Goal: Obtain resource: Obtain resource

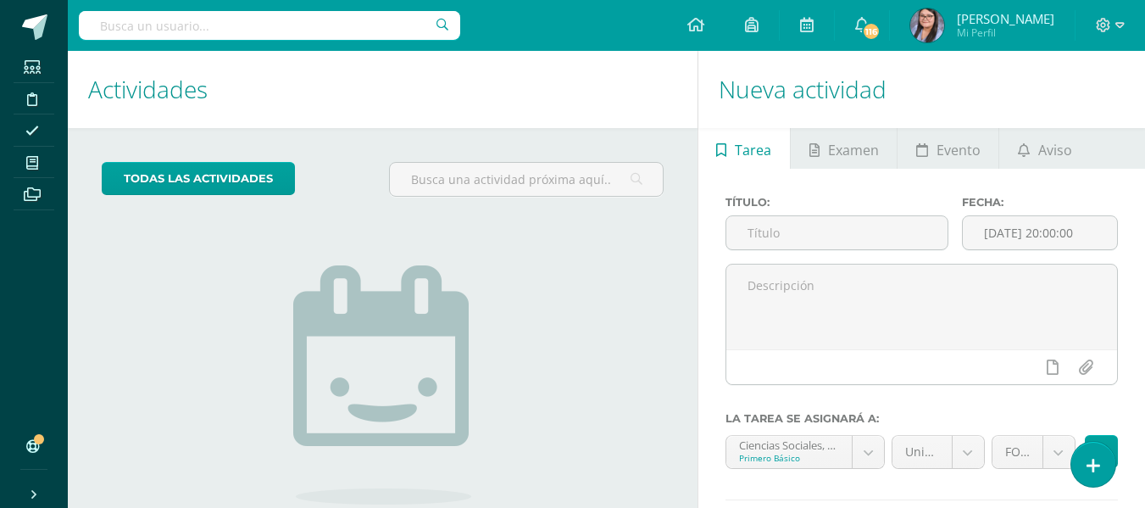
click at [297, 26] on input "text" at bounding box center [270, 25] width 382 height 29
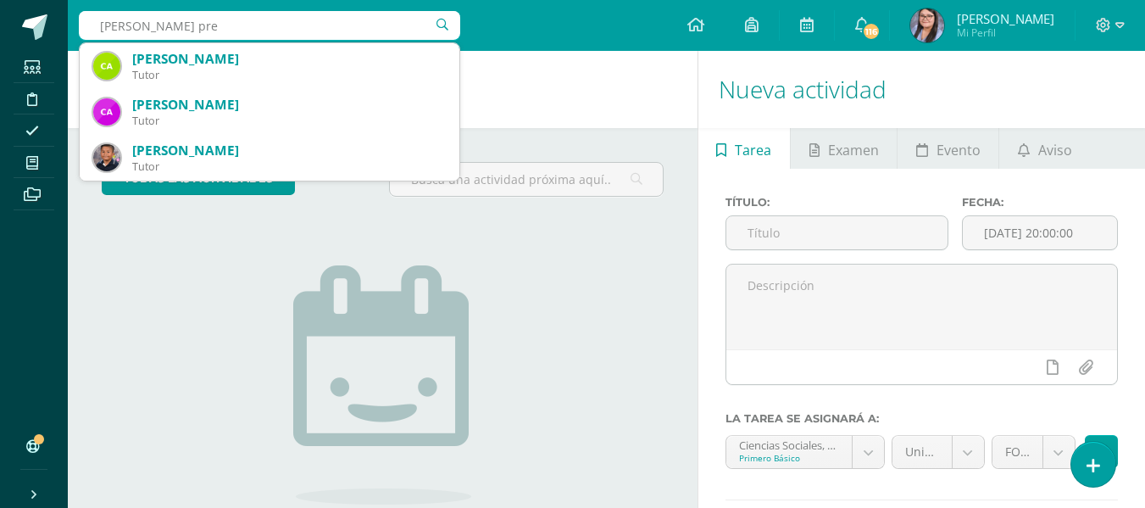
type input "juan fernando castillo prer"
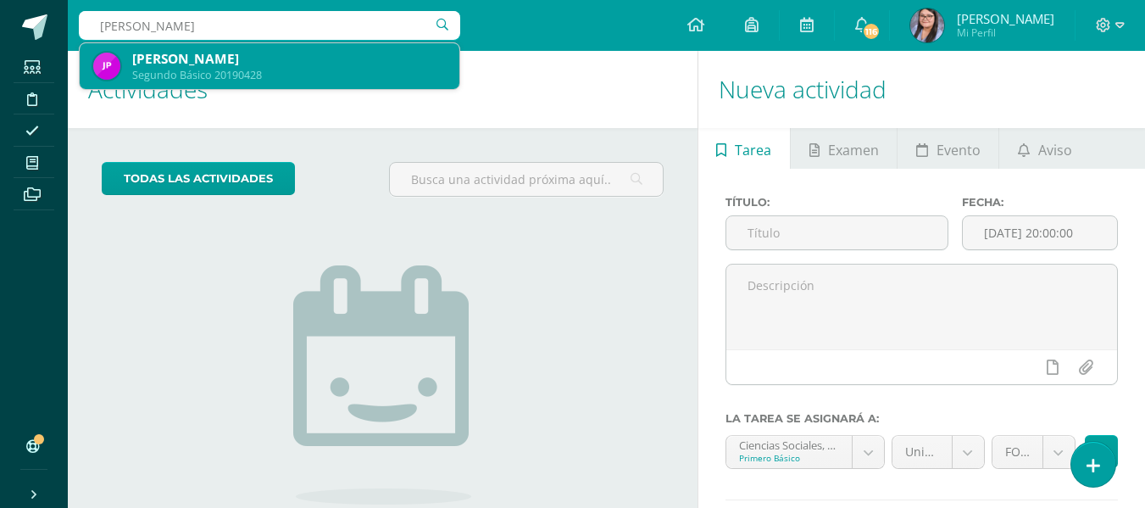
click at [296, 53] on div "[PERSON_NAME]" at bounding box center [289, 59] width 314 height 18
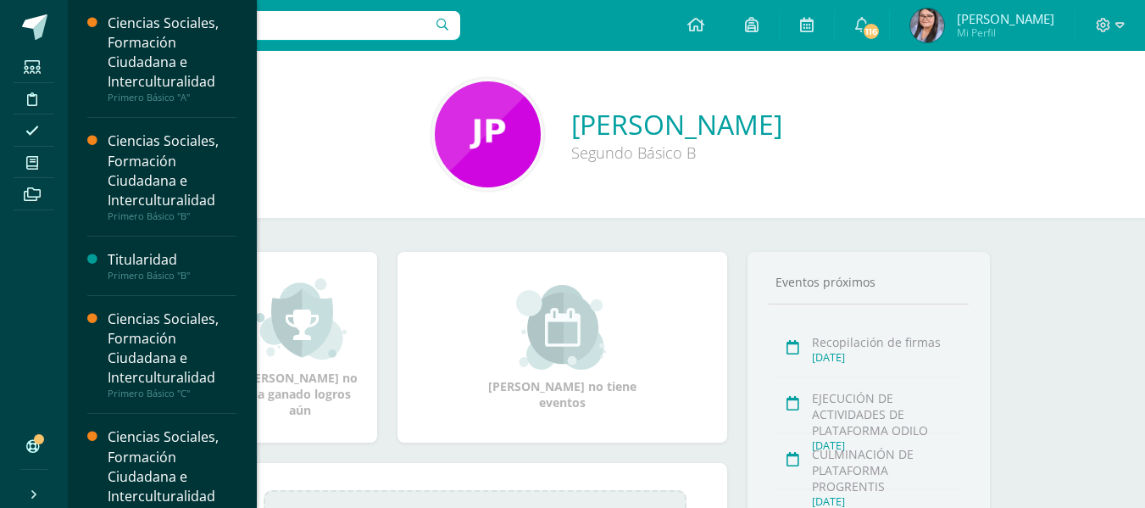
scroll to position [359, 0]
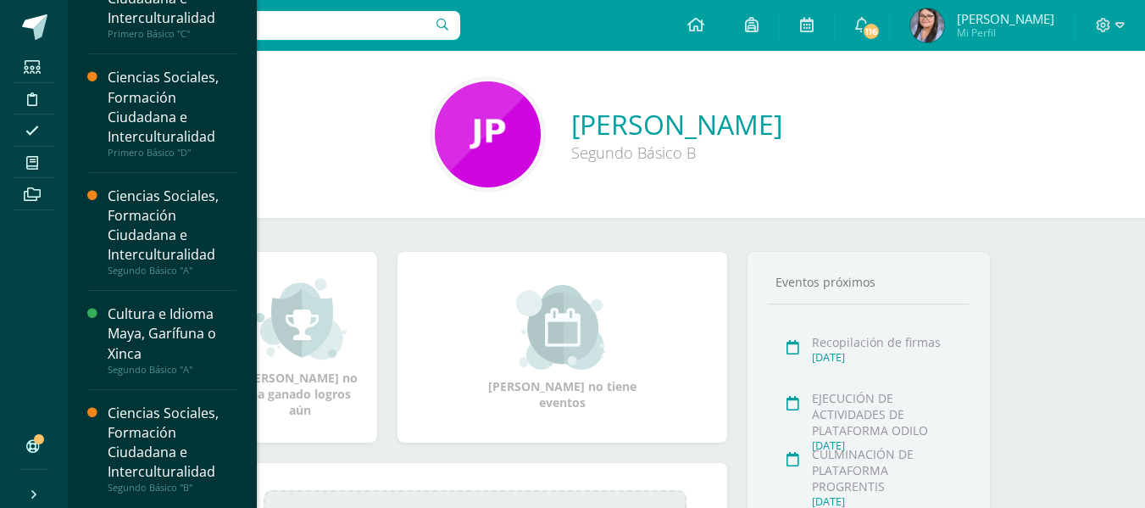
click at [166, 443] on div "Ciencias Sociales, Formación Ciudadana e Interculturalidad" at bounding box center [172, 443] width 129 height 78
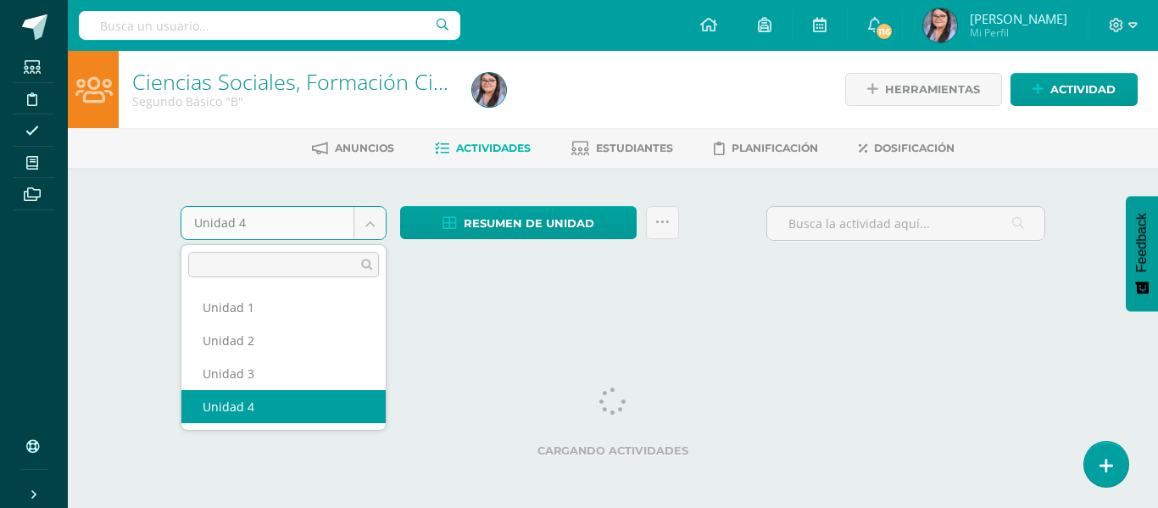
click at [368, 232] on body "Estudiantes Disciplina Asistencia Mis cursos Archivos Soporte Ayuda Reportar un…" at bounding box center [579, 160] width 1158 height 320
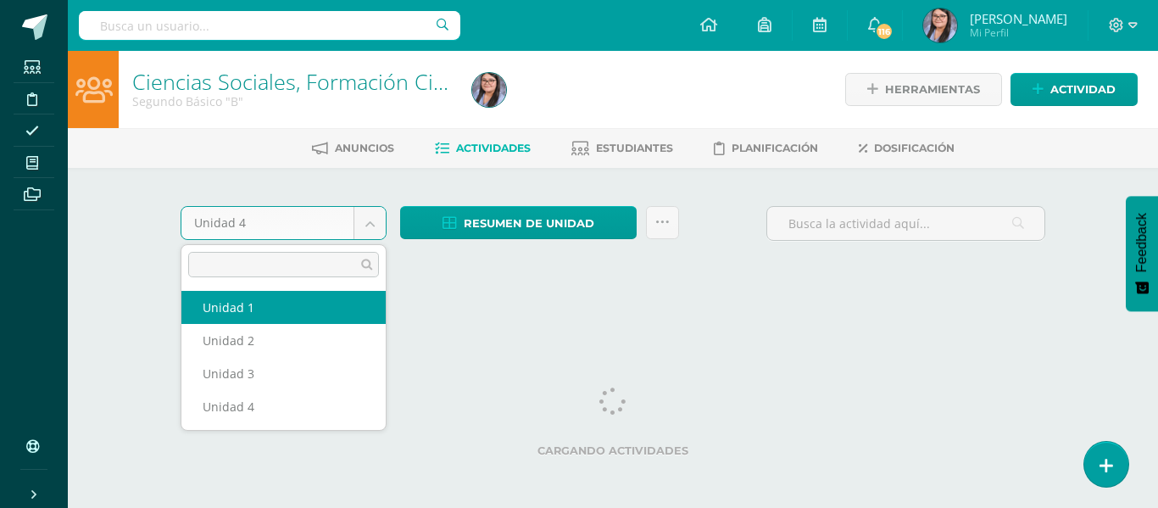
select select "Unidad 1"
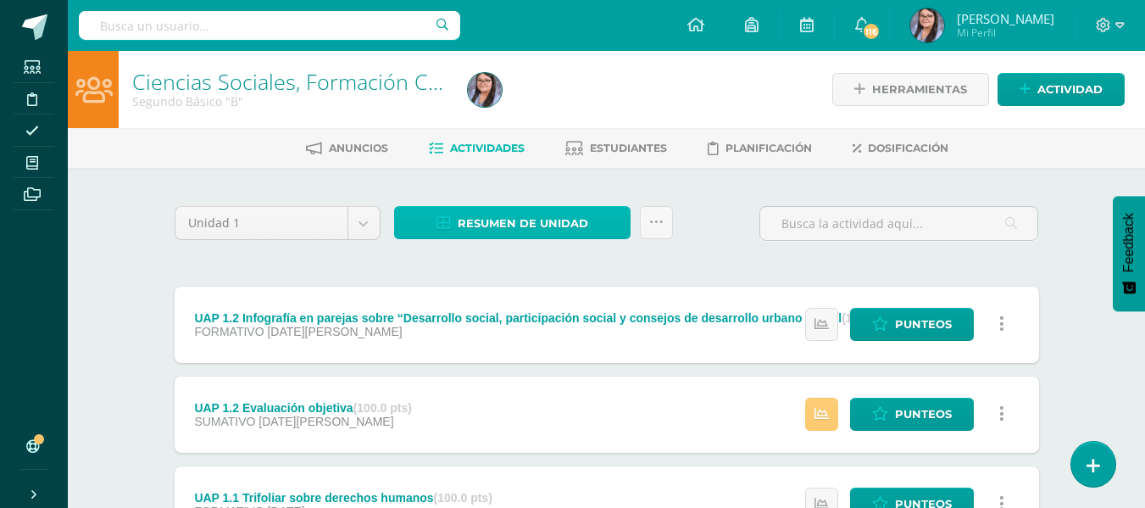
click at [624, 219] on link "Resumen de unidad" at bounding box center [512, 222] width 237 height 33
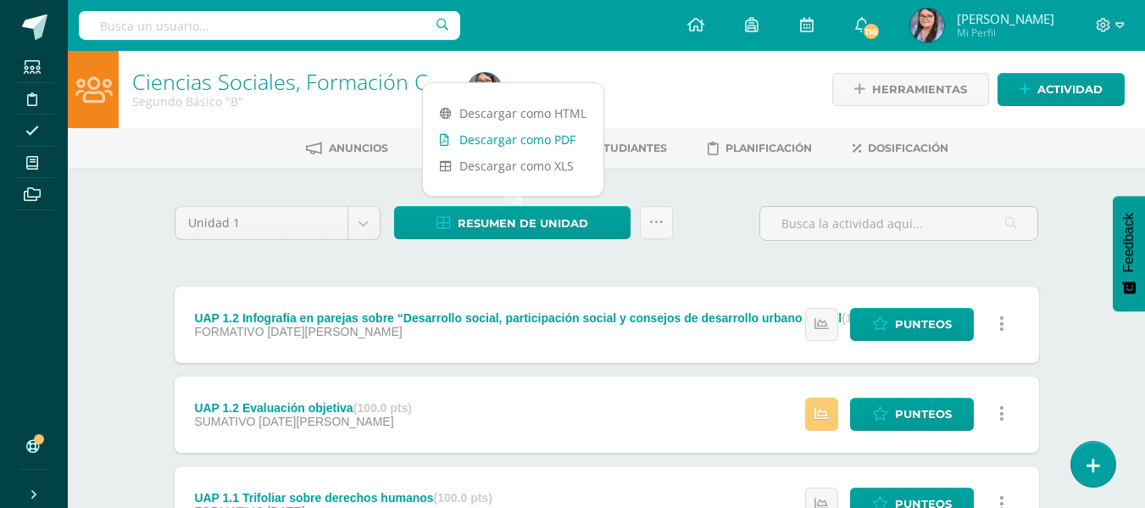
click at [552, 136] on link "Descargar como PDF" at bounding box center [513, 139] width 181 height 26
click at [372, 221] on body "Estudiantes Disciplina Asistencia Mis cursos Archivos Soporte Ayuda Reportar un…" at bounding box center [572, 417] width 1145 height 835
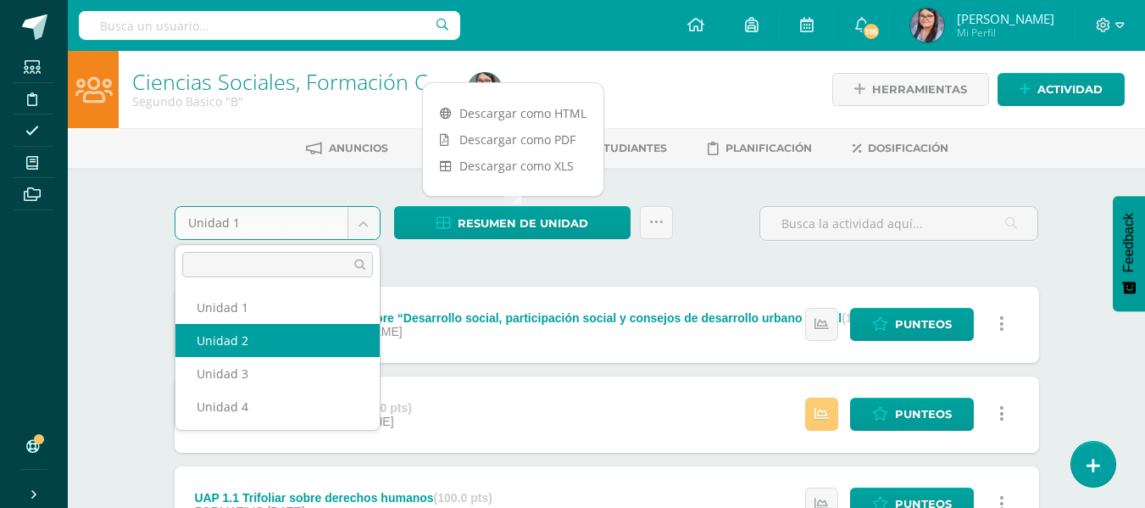
select select "Unidad 2"
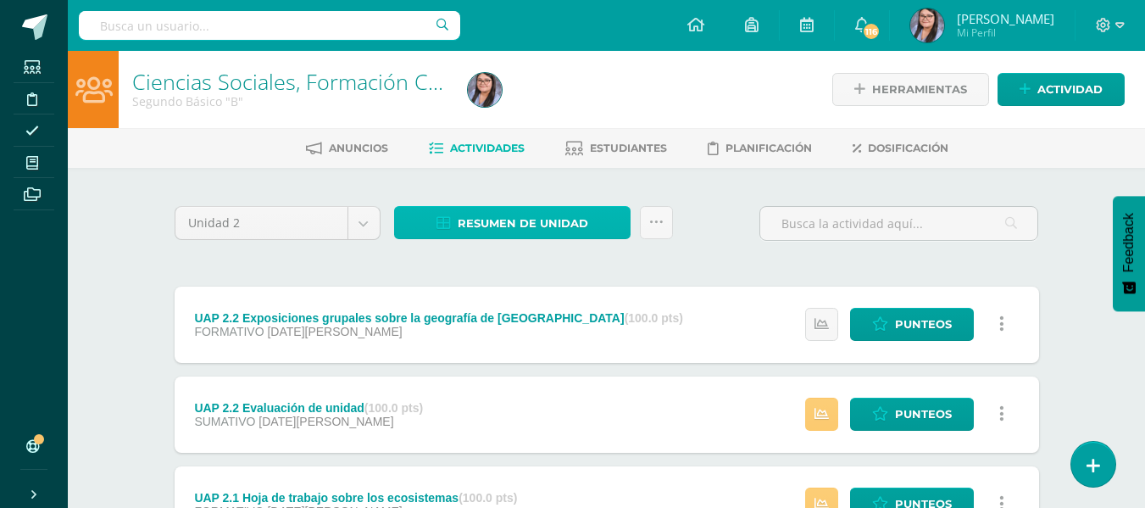
click at [439, 210] on link "Resumen de unidad" at bounding box center [512, 222] width 237 height 33
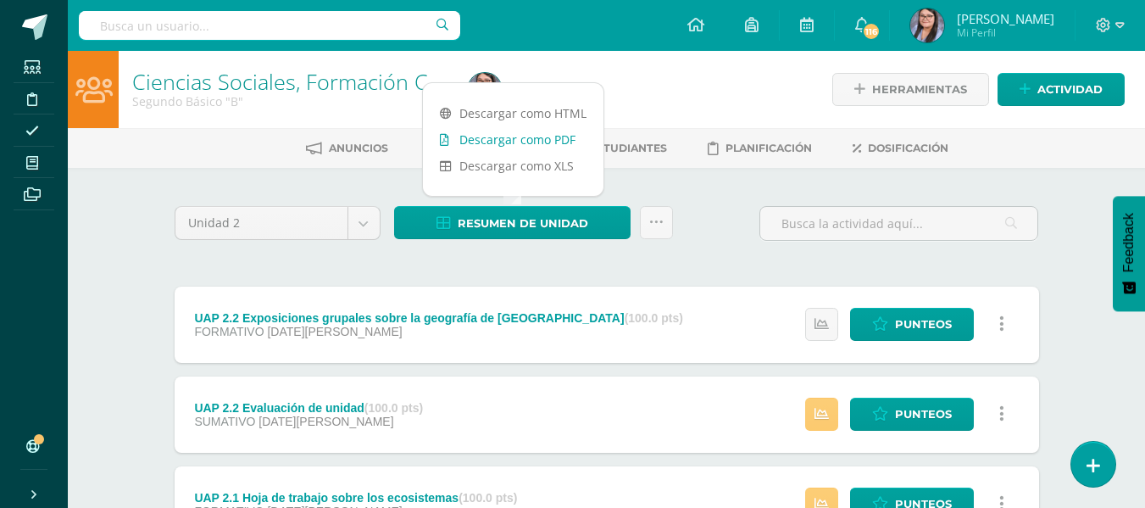
click at [469, 147] on link "Descargar como PDF" at bounding box center [513, 139] width 181 height 26
click at [361, 227] on body "Estudiantes Disciplina Asistencia Mis cursos Archivos Soporte Ayuda Reportar un…" at bounding box center [572, 417] width 1145 height 835
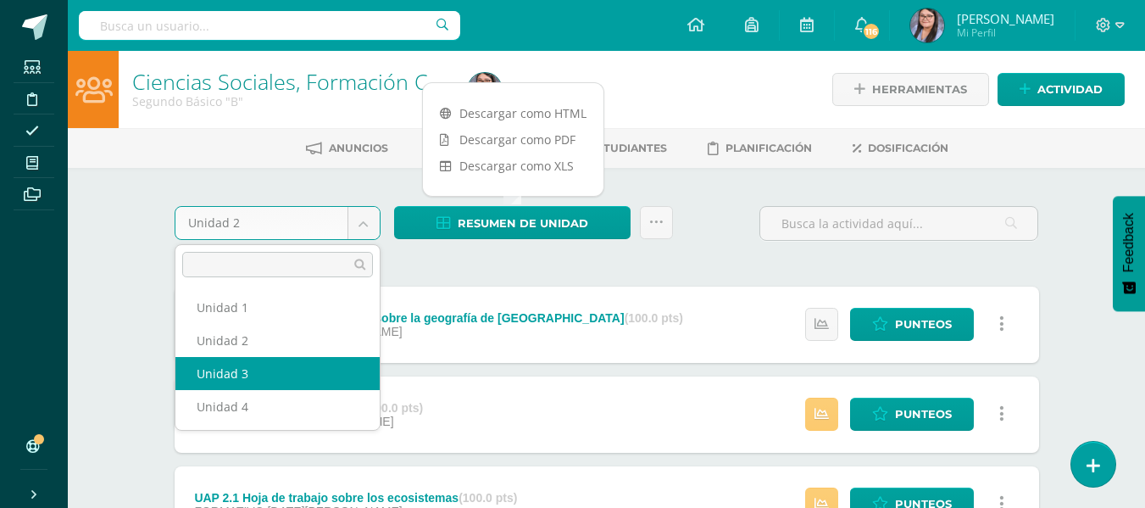
select select "Unidad 3"
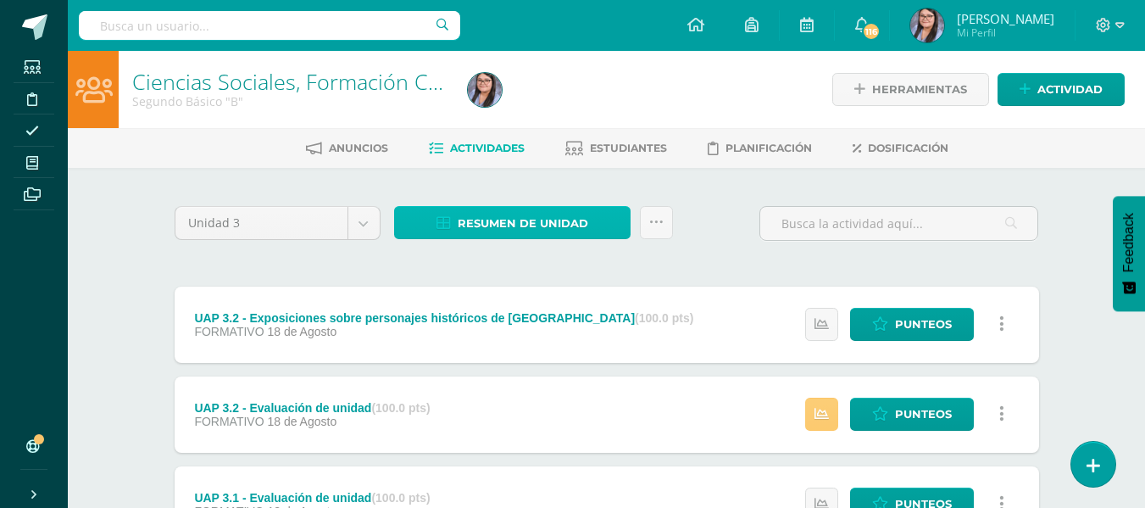
click at [583, 215] on span "Resumen de unidad" at bounding box center [523, 223] width 131 height 31
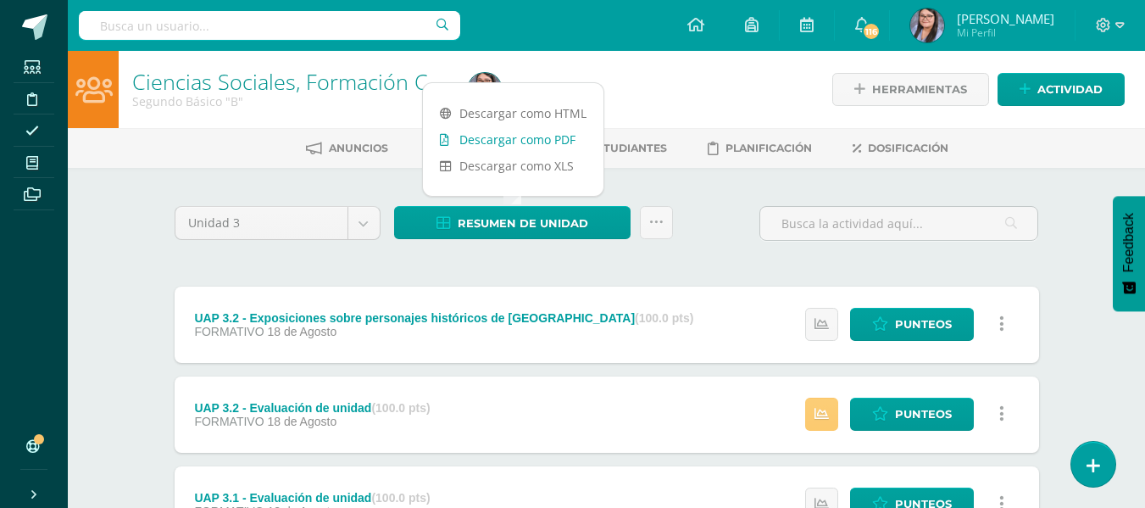
click at [539, 144] on link "Descargar como PDF" at bounding box center [513, 139] width 181 height 26
click at [362, 220] on body "Estudiantes Disciplina Asistencia Mis cursos Archivos Soporte Ayuda Reportar un…" at bounding box center [572, 417] width 1145 height 835
select select "Unidad 4"
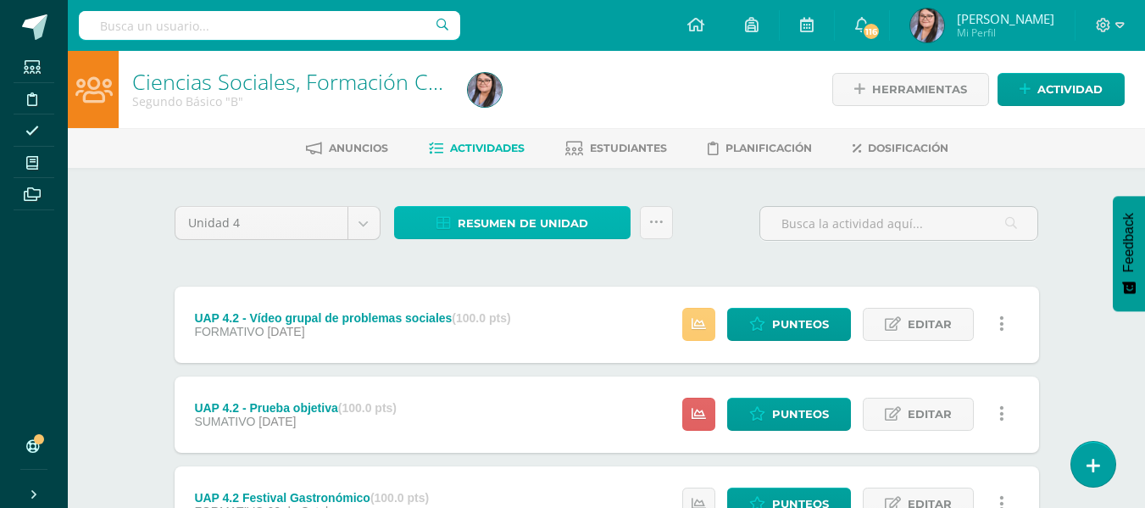
click at [589, 228] on link "Resumen de unidad" at bounding box center [512, 222] width 237 height 33
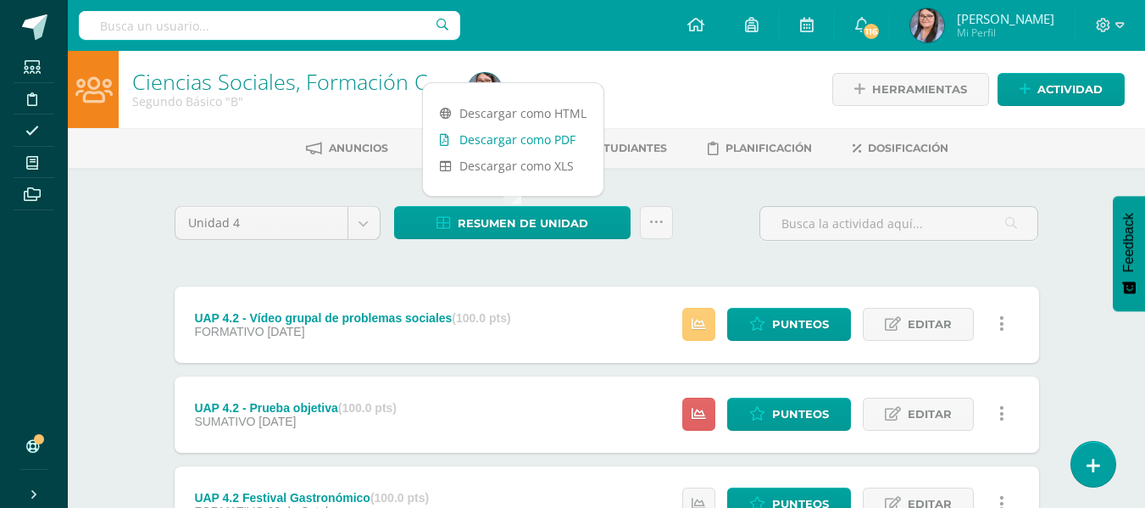
click at [537, 135] on link "Descargar como PDF" at bounding box center [513, 139] width 181 height 26
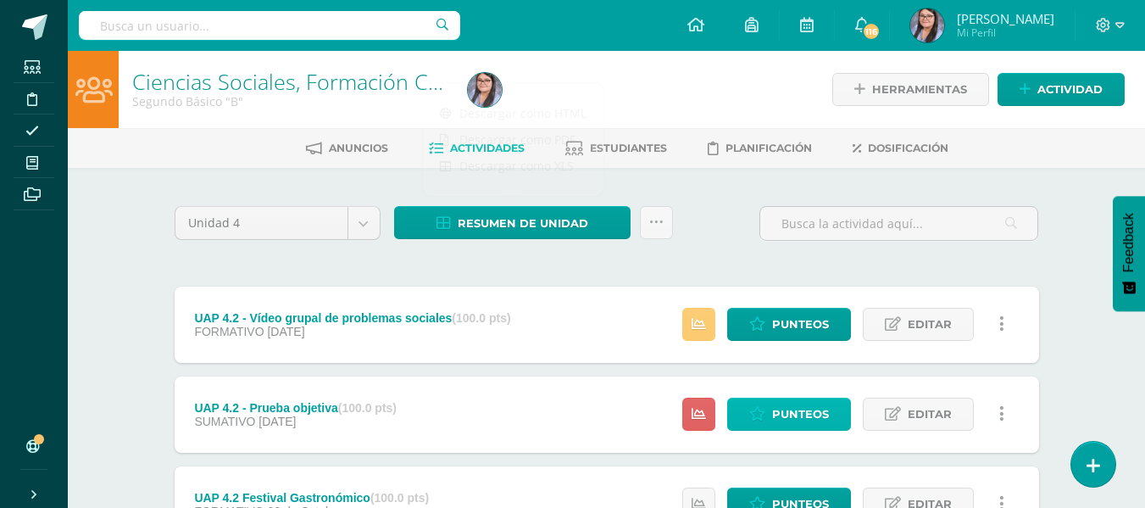
click at [805, 406] on span "Punteos" at bounding box center [800, 413] width 57 height 31
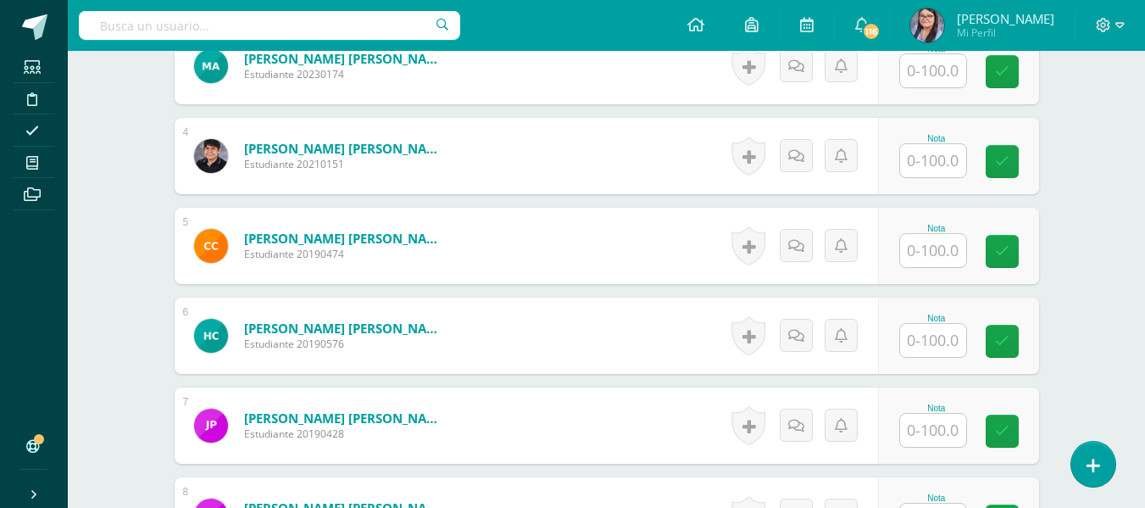
scroll to position [744, 0]
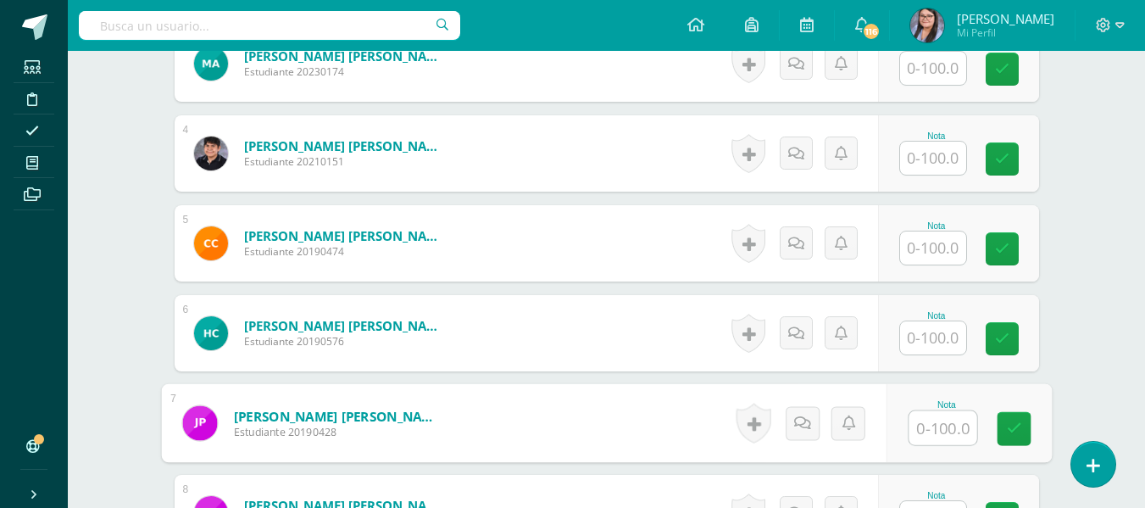
click at [925, 430] on input "text" at bounding box center [943, 428] width 68 height 34
type input "100"
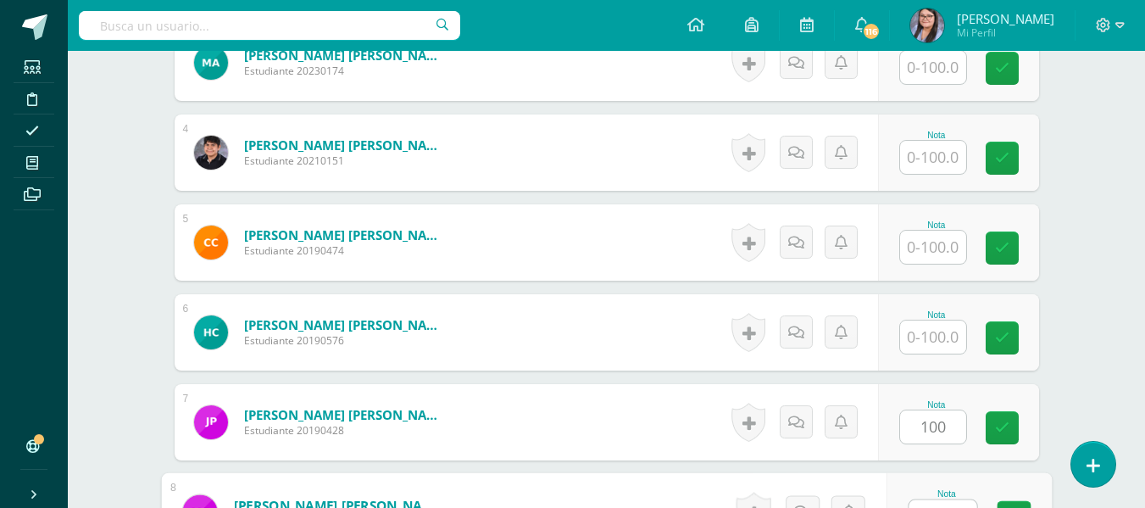
scroll to position [770, 0]
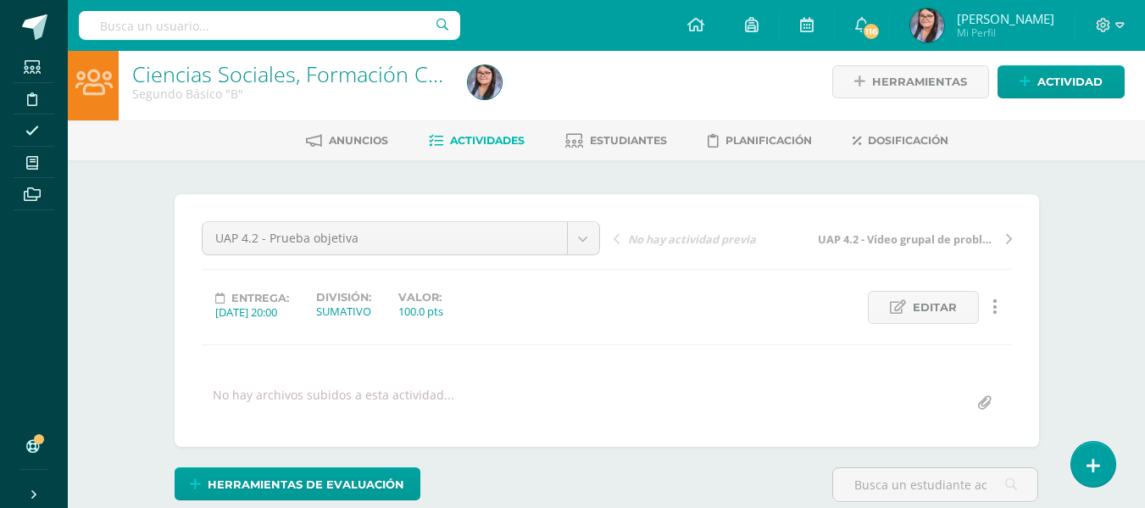
scroll to position [0, 0]
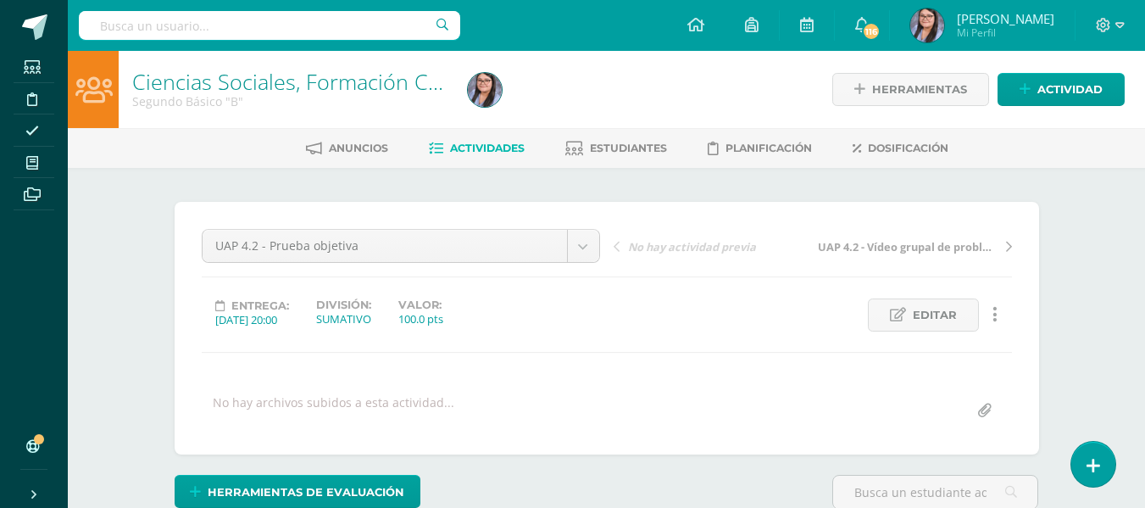
click at [478, 146] on span "Actividades" at bounding box center [487, 148] width 75 height 13
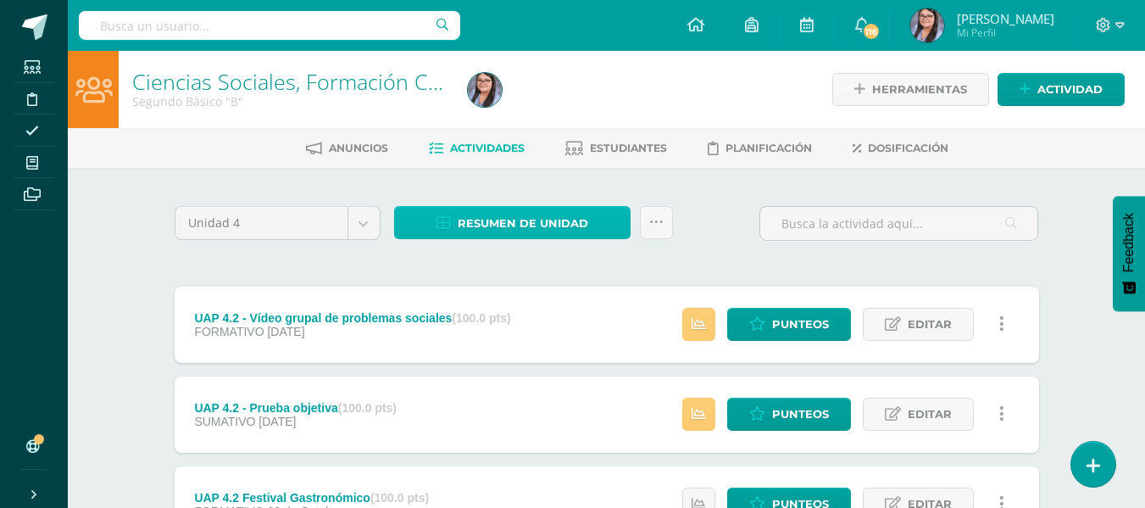
click at [499, 217] on span "Resumen de unidad" at bounding box center [523, 223] width 131 height 31
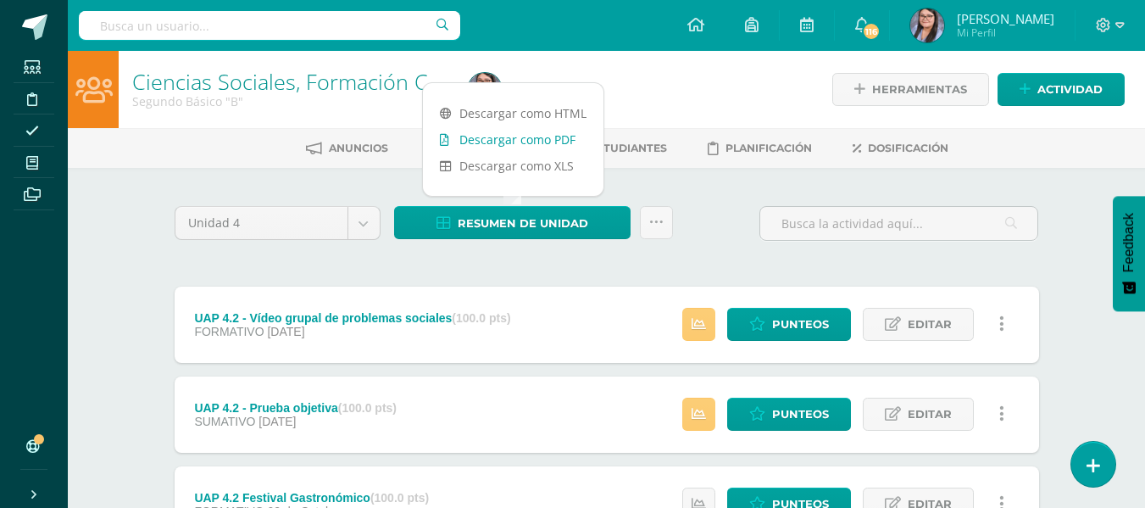
click at [489, 132] on link "Descargar como PDF" at bounding box center [513, 139] width 181 height 26
